Goal: Task Accomplishment & Management: Manage account settings

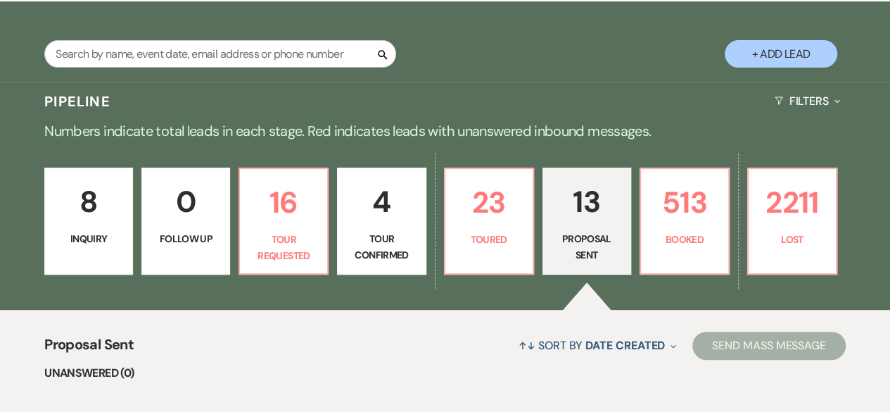
scroll to position [211, 0]
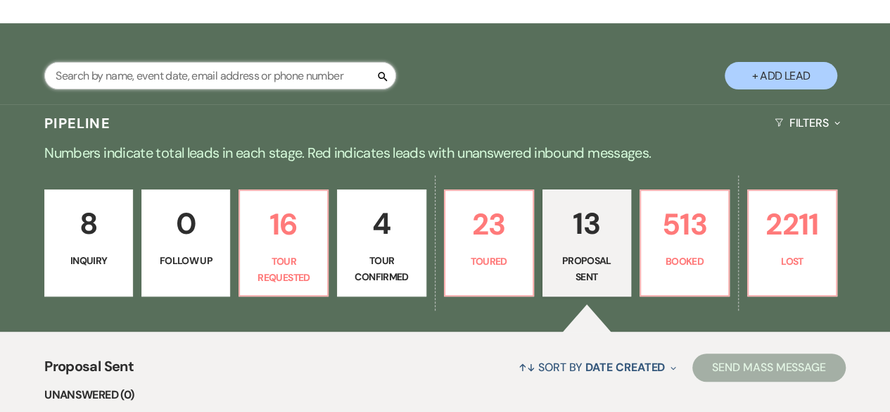
click at [308, 77] on input "text" at bounding box center [220, 75] width 352 height 27
type input "loui"
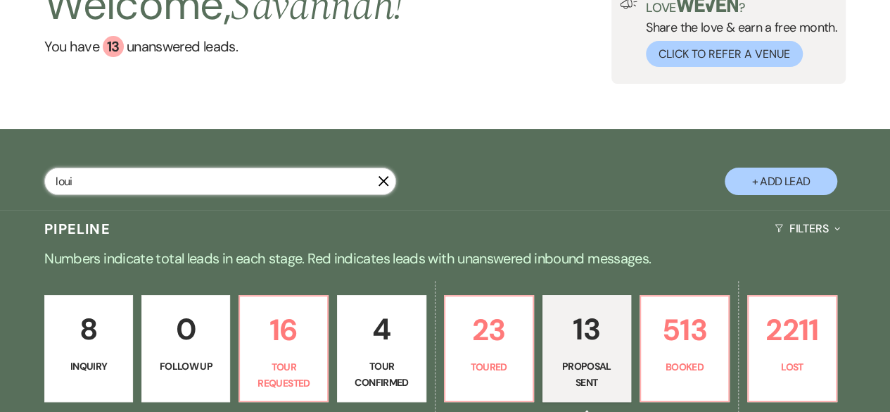
select select "8"
select select "5"
select select "8"
select select "5"
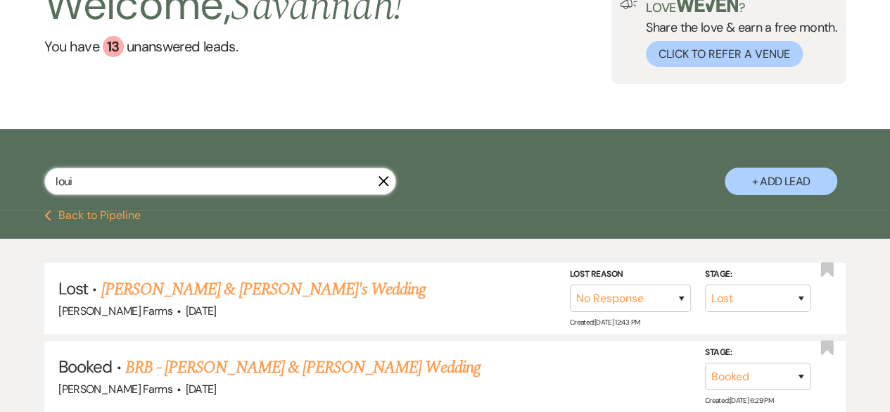
scroll to position [211, 0]
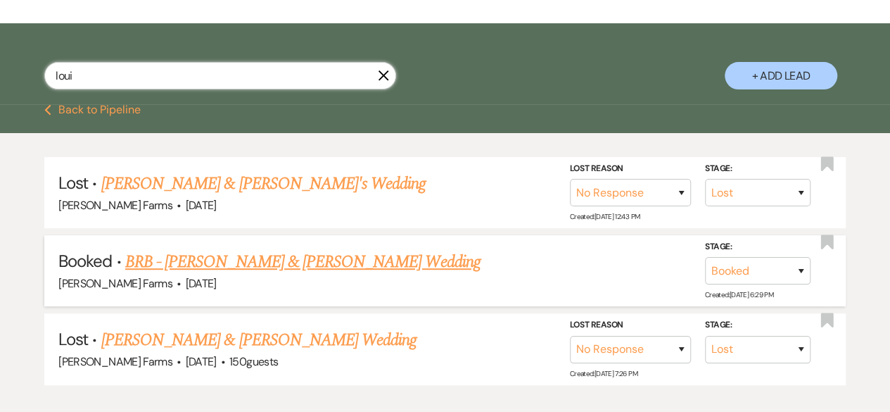
type input "loui"
click at [303, 267] on link "BRB - [PERSON_NAME] & [PERSON_NAME] Wedding" at bounding box center [302, 261] width 355 height 25
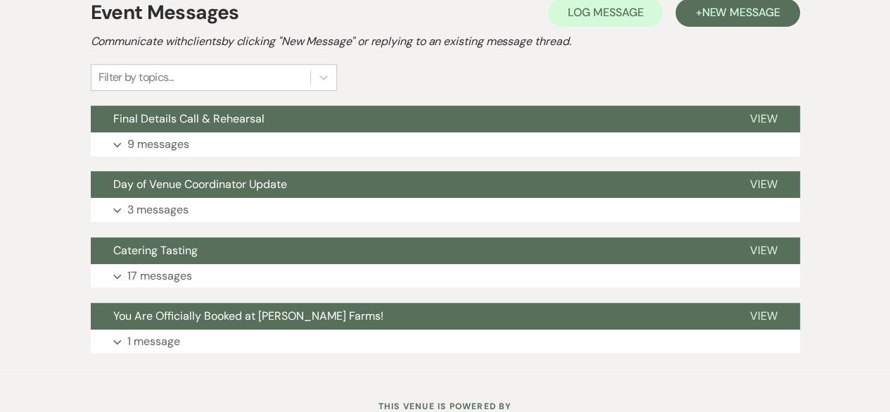
scroll to position [277, 0]
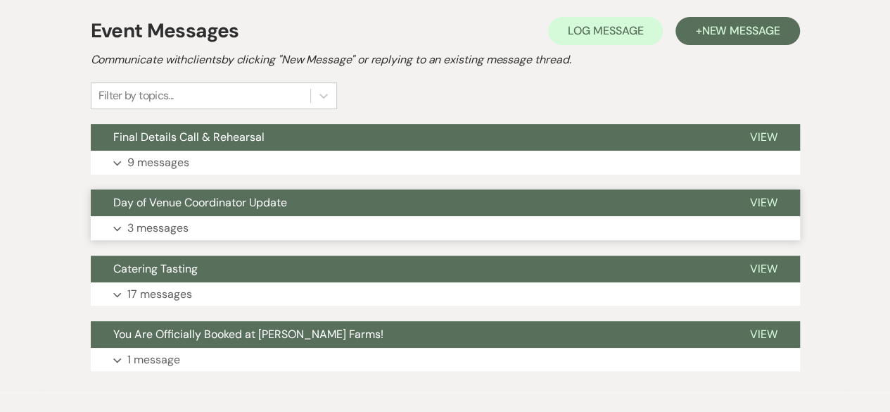
click at [287, 228] on button "Expand 3 messages" at bounding box center [445, 228] width 709 height 24
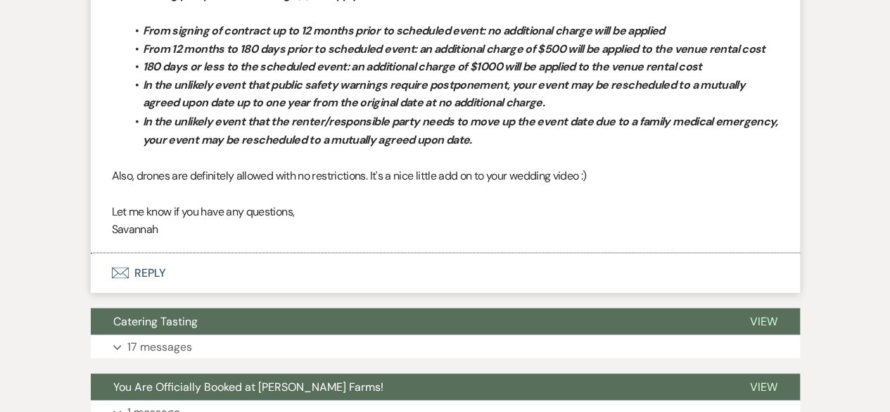
scroll to position [1332, 0]
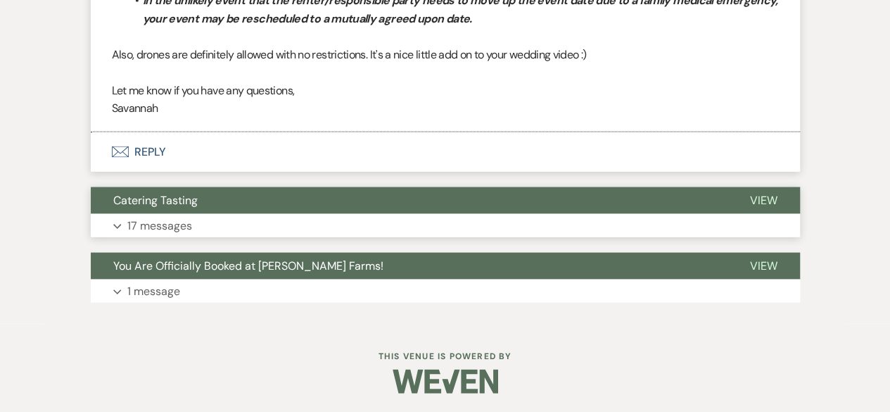
click at [329, 222] on button "Expand 17 messages" at bounding box center [445, 225] width 709 height 24
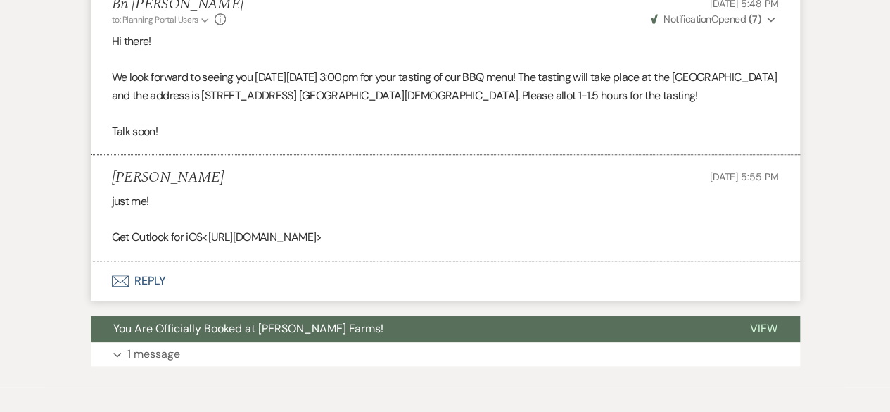
scroll to position [3364, 0]
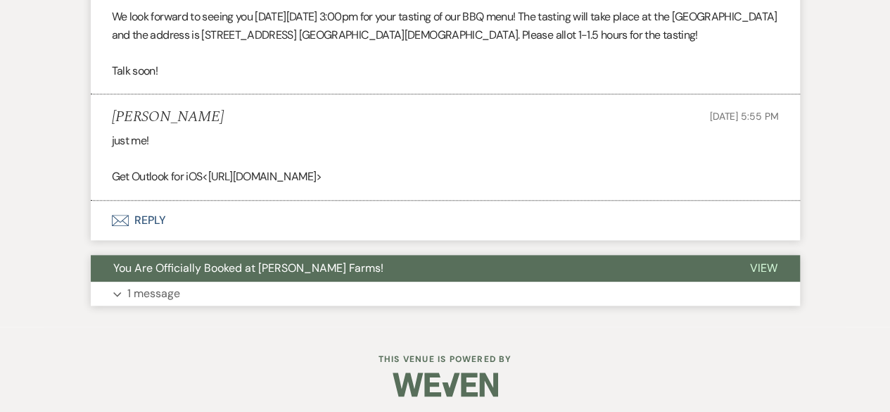
click at [313, 265] on span "You Are Officially Booked at [PERSON_NAME] Farms!" at bounding box center [248, 267] width 270 height 15
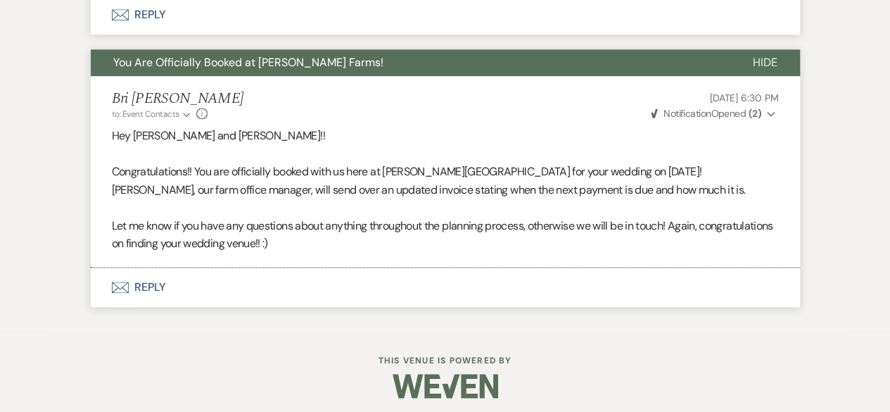
scroll to position [3429, 0]
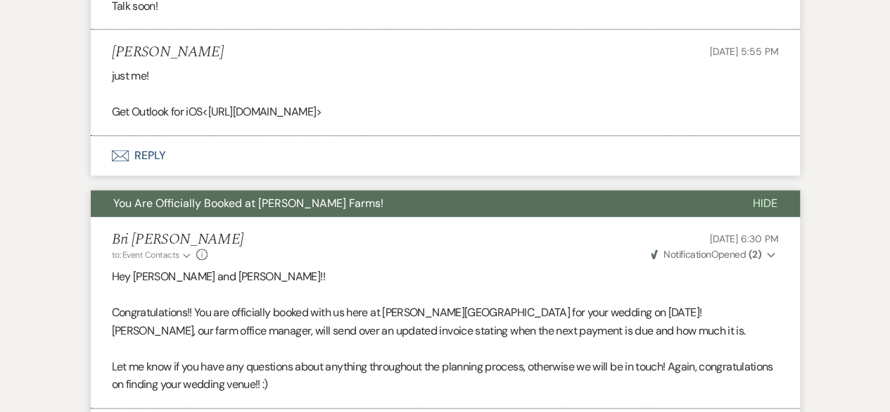
click at [762, 196] on span "Hide" at bounding box center [765, 203] width 25 height 15
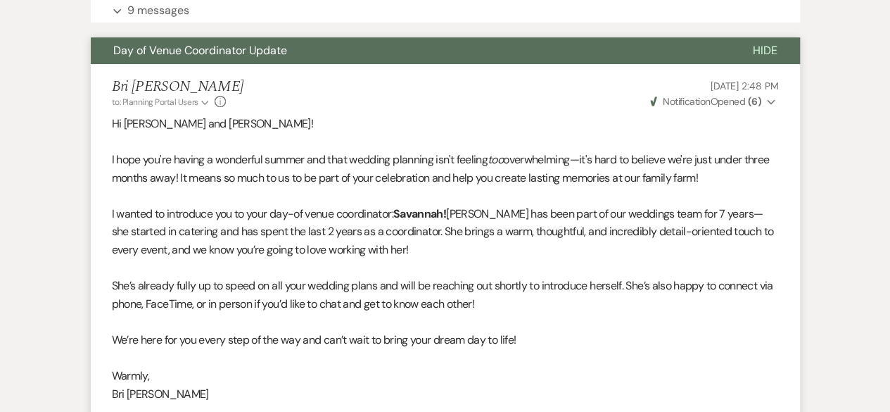
scroll to position [408, 0]
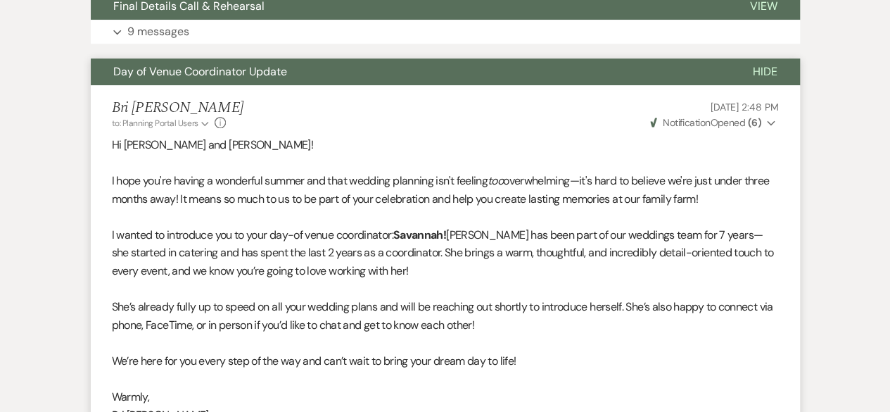
click at [766, 77] on span "Hide" at bounding box center [765, 71] width 25 height 15
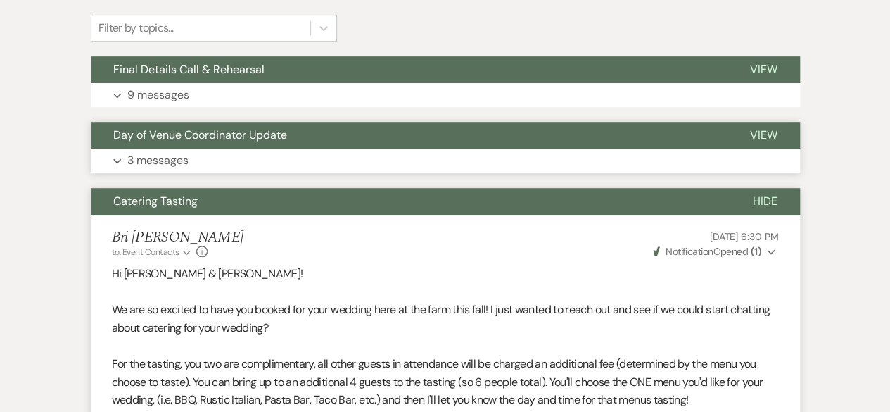
scroll to position [267, 0]
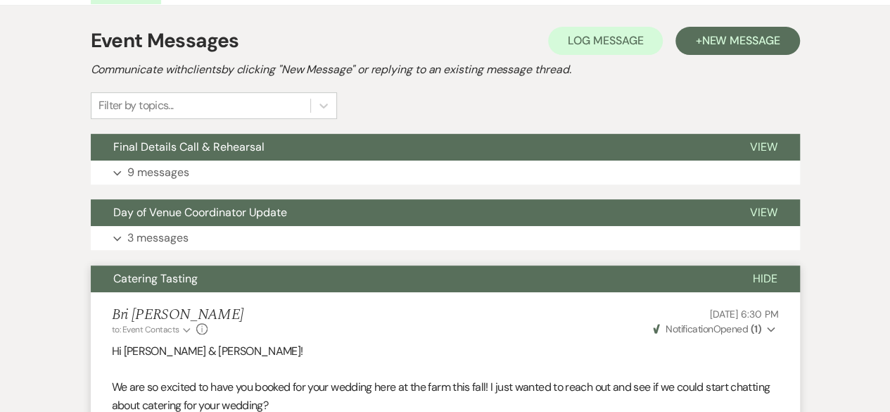
click at [771, 275] on span "Hide" at bounding box center [765, 278] width 25 height 15
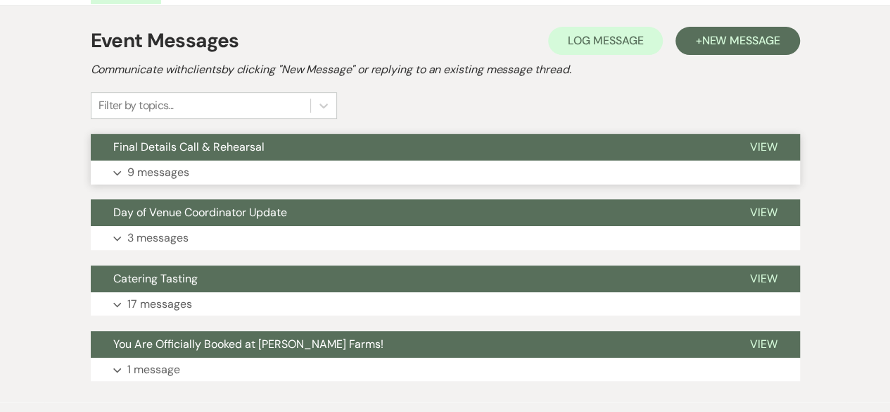
click at [342, 163] on button "Expand 9 messages" at bounding box center [445, 172] width 709 height 24
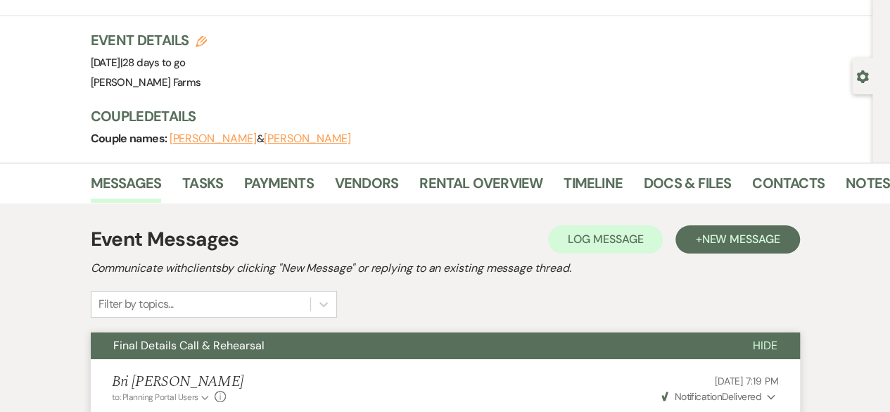
scroll to position [0, 0]
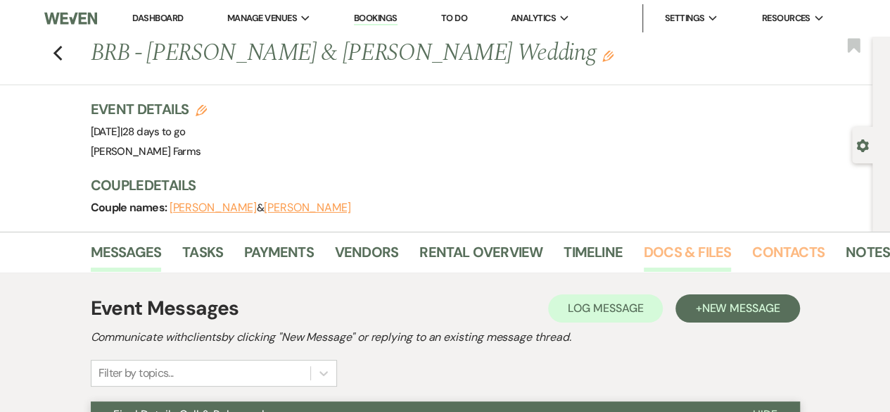
drag, startPoint x: 807, startPoint y: 255, endPoint x: 728, endPoint y: 248, distance: 79.1
click at [807, 255] on link "Contacts" at bounding box center [788, 256] width 72 height 31
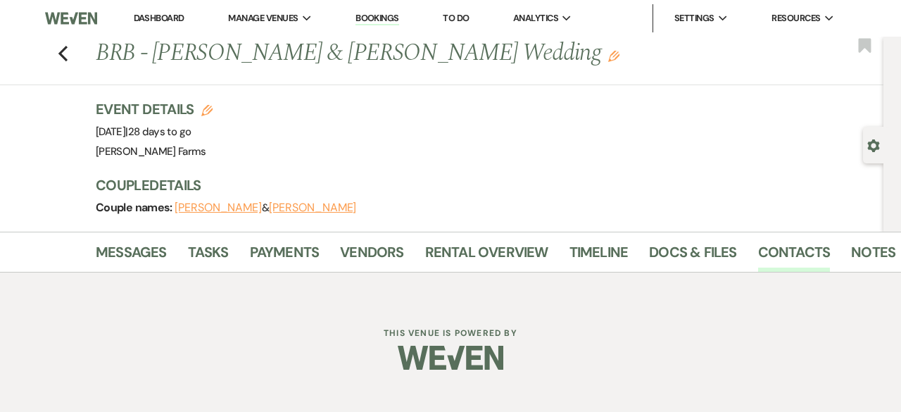
click at [877, 143] on use "button" at bounding box center [873, 145] width 12 height 13
select select "5"
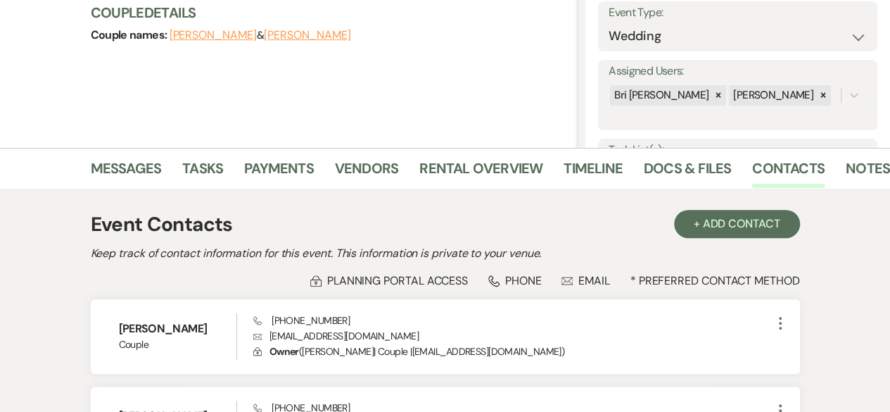
scroll to position [282, 0]
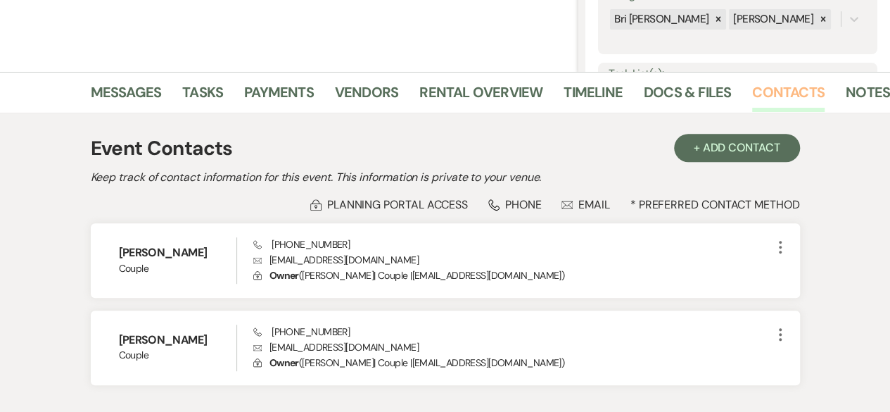
click at [792, 104] on link "Contacts" at bounding box center [788, 96] width 72 height 31
click at [163, 89] on li "Messages" at bounding box center [137, 95] width 92 height 34
click at [155, 89] on link "Messages" at bounding box center [126, 96] width 71 height 31
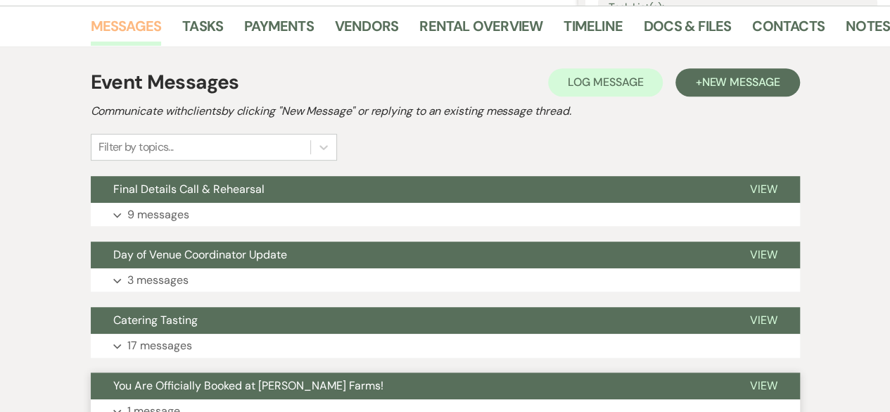
scroll to position [469, 0]
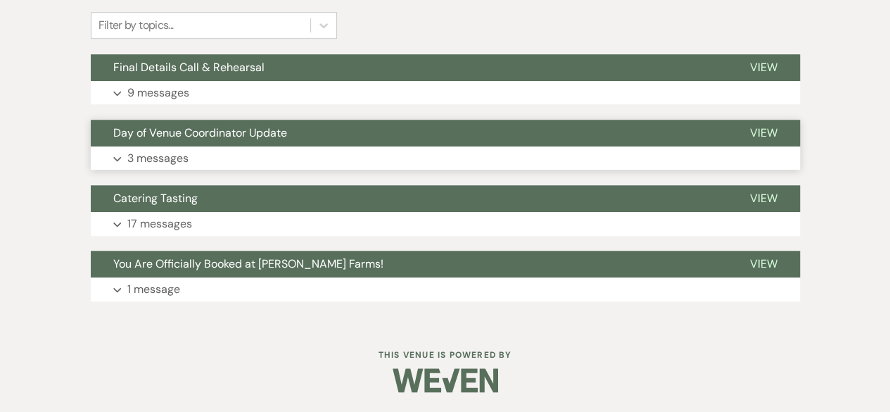
click at [298, 160] on button "Expand 3 messages" at bounding box center [445, 158] width 709 height 24
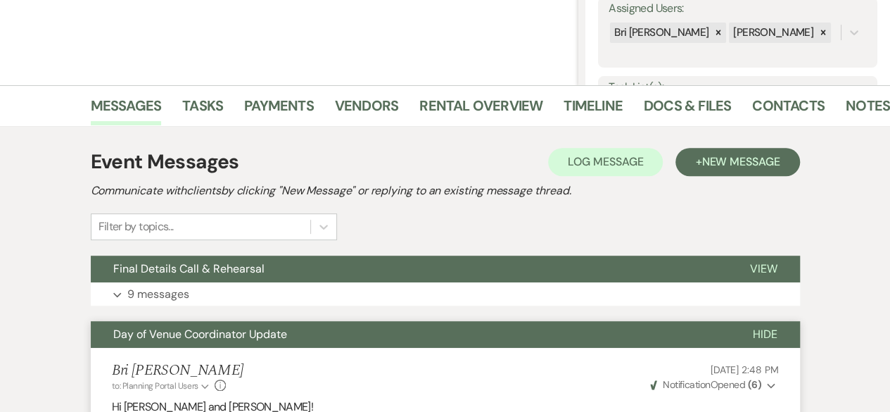
scroll to position [398, 0]
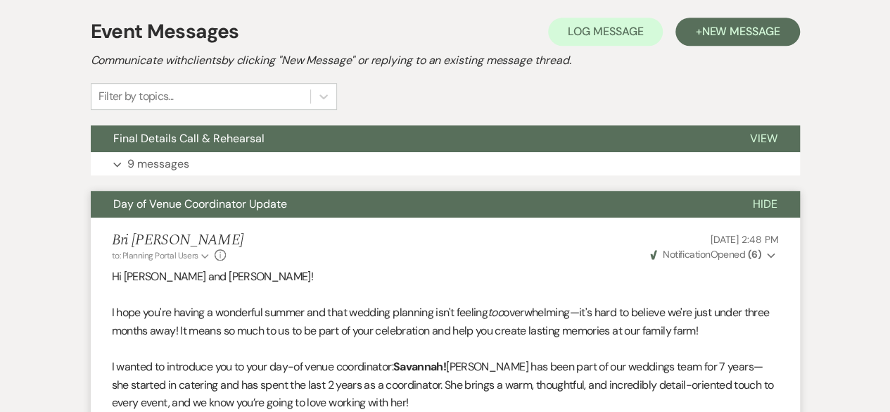
click at [774, 201] on span "Hide" at bounding box center [765, 203] width 25 height 15
